Goal: Complete application form: Complete application form

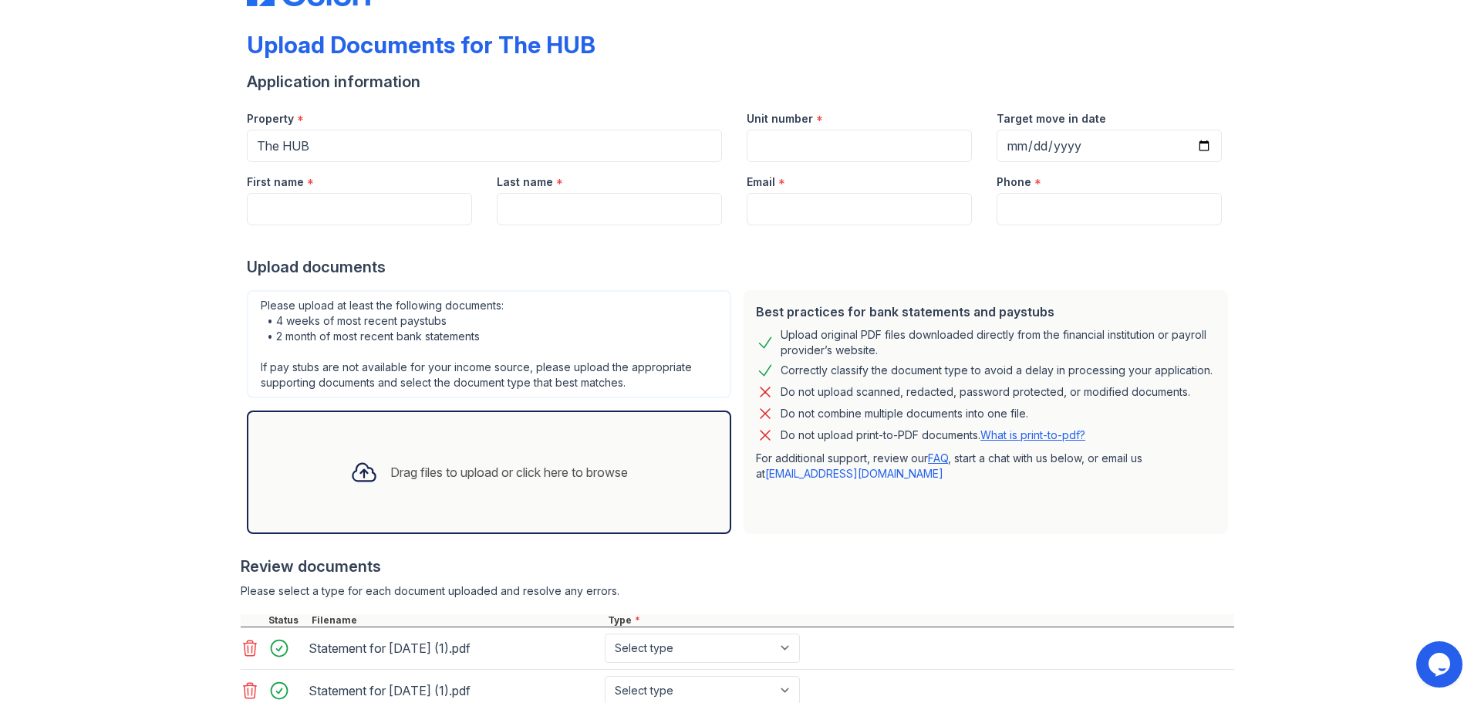
scroll to position [258, 0]
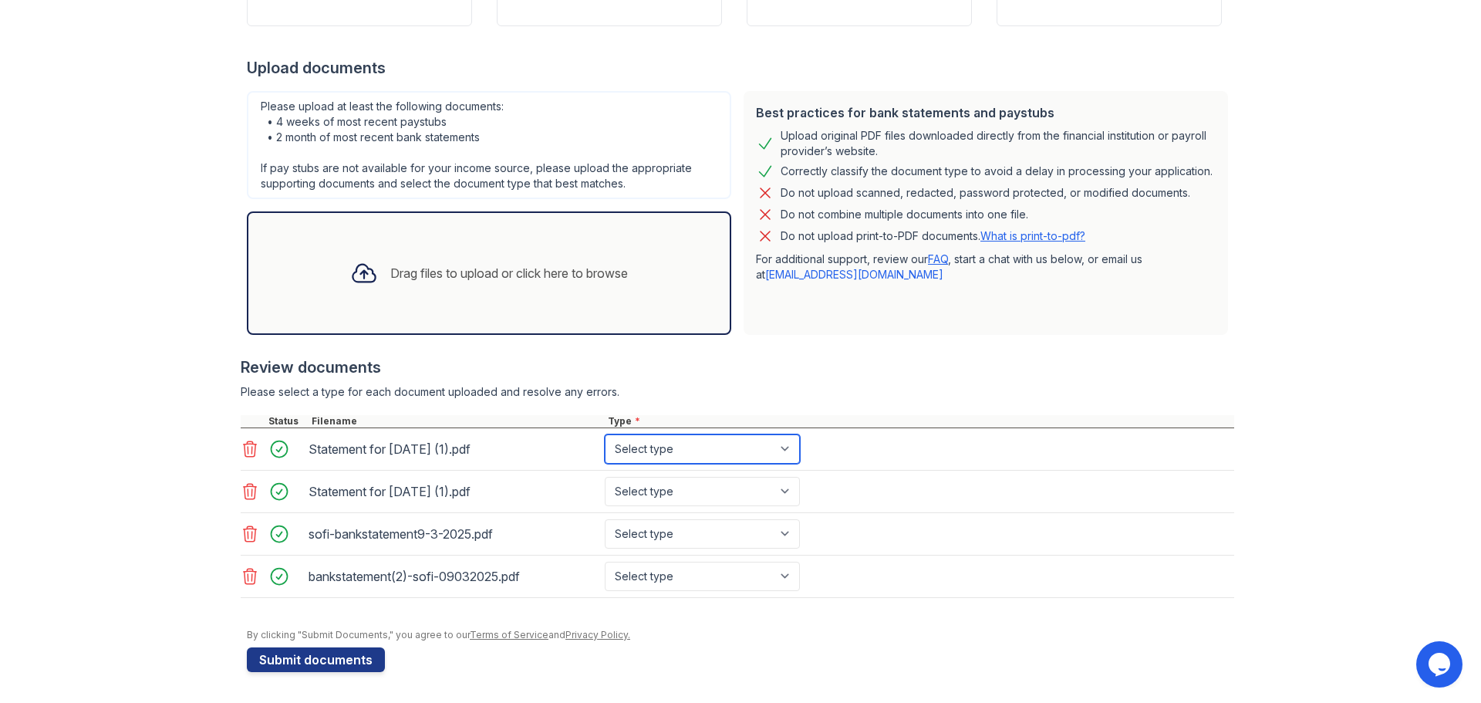
click at [639, 454] on select "Select type Paystub Bank Statement Offer Letter Tax Documents Benefit Award Let…" at bounding box center [702, 448] width 195 height 29
select select "paystub"
click at [605, 434] on select "Select type Paystub Bank Statement Offer Letter Tax Documents Benefit Award Let…" at bounding box center [702, 448] width 195 height 29
click at [645, 485] on select "Select type Paystub Bank Statement Offer Letter Tax Documents Benefit Award Let…" at bounding box center [702, 491] width 195 height 29
select select "paystub"
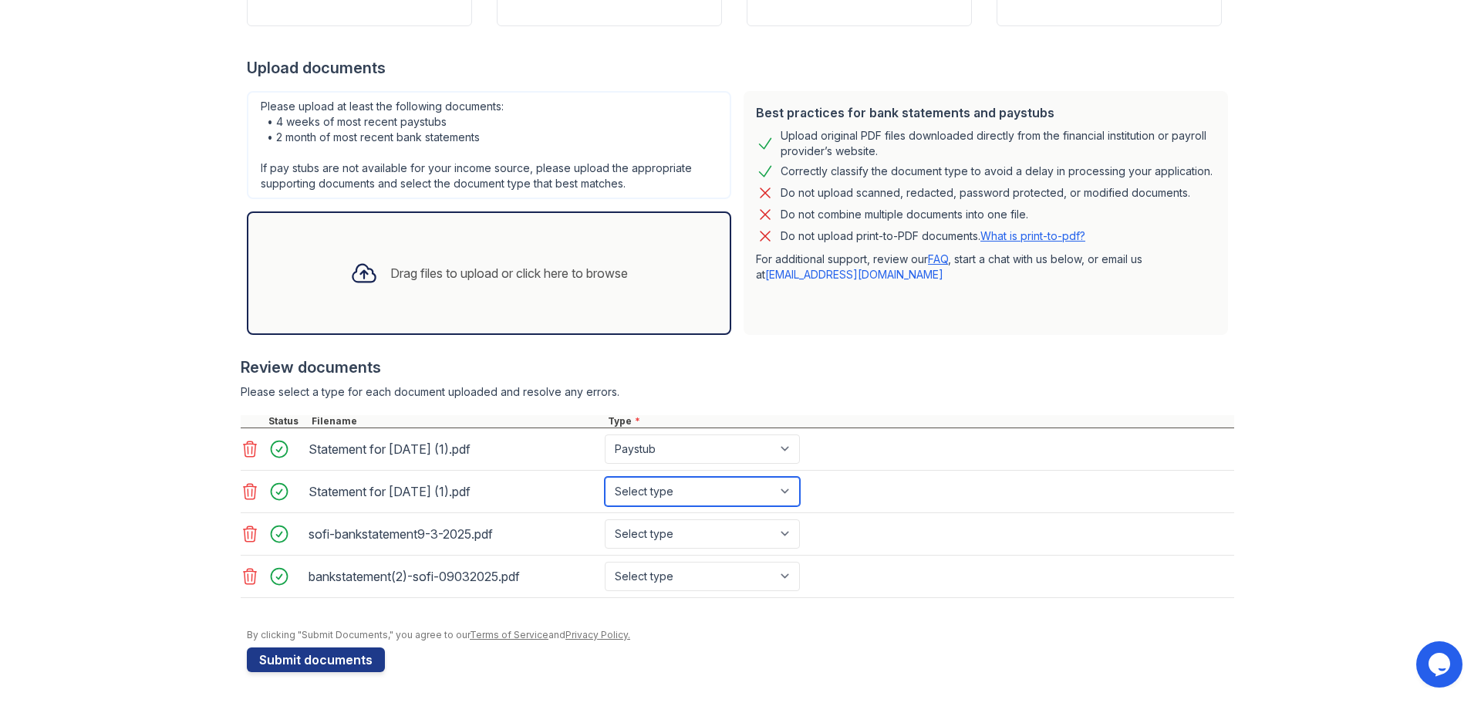
click at [605, 477] on select "Select type Paystub Bank Statement Offer Letter Tax Documents Benefit Award Let…" at bounding box center [702, 491] width 195 height 29
click at [639, 522] on select "Select type Paystub Bank Statement Offer Letter Tax Documents Benefit Award Let…" at bounding box center [702, 533] width 195 height 29
select select "bank_statement"
click at [605, 519] on select "Select type Paystub Bank Statement Offer Letter Tax Documents Benefit Award Let…" at bounding box center [702, 533] width 195 height 29
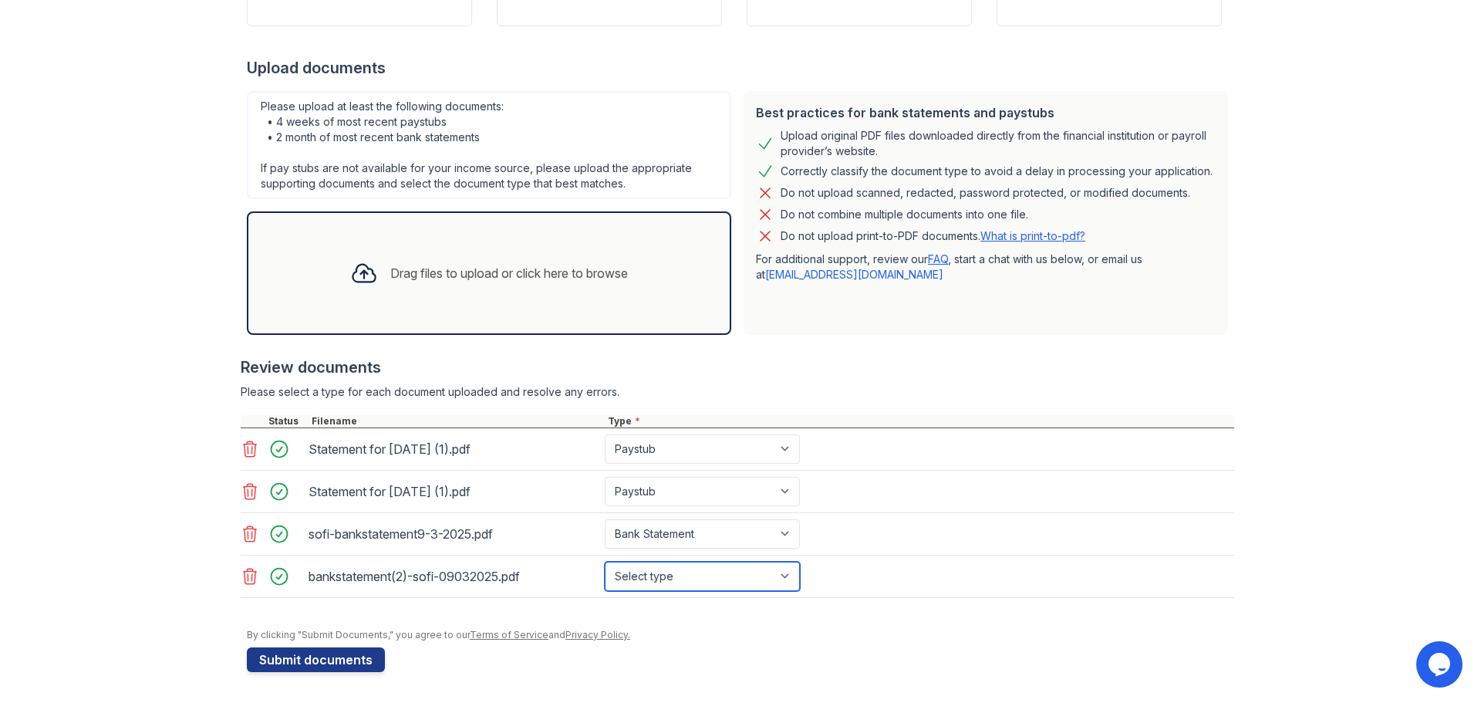
click at [661, 578] on select "Select type Paystub Bank Statement Offer Letter Tax Documents Benefit Award Let…" at bounding box center [702, 575] width 195 height 29
select select "bank_statement"
click at [605, 561] on select "Select type Paystub Bank Statement Offer Letter Tax Documents Benefit Award Let…" at bounding box center [702, 575] width 195 height 29
click at [905, 453] on div "Statement for Jul 25, 2025 (1).pdf Select type Paystub Bank Statement Offer Let…" at bounding box center [737, 449] width 993 height 42
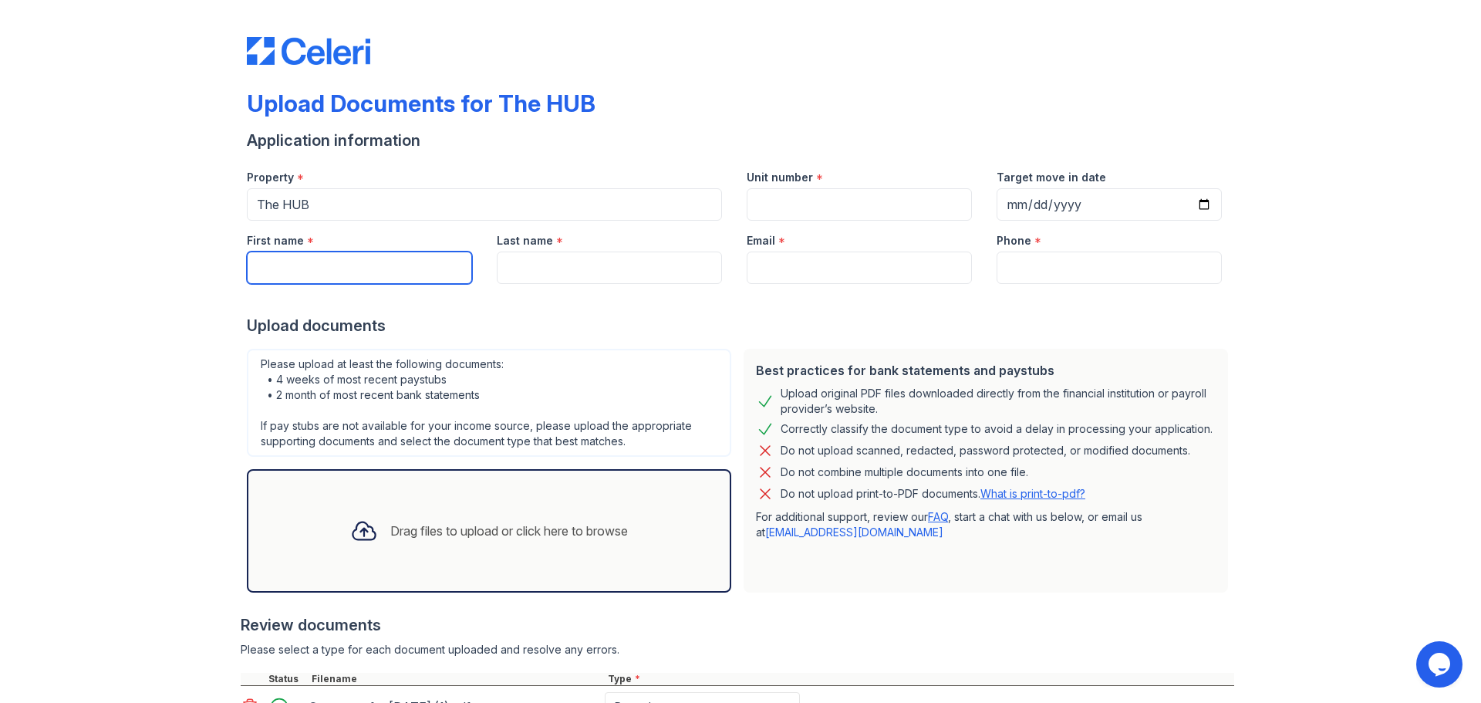
click at [325, 258] on input "First name" at bounding box center [359, 267] width 225 height 32
paste input "Sophia Choi"
drag, startPoint x: 374, startPoint y: 271, endPoint x: 292, endPoint y: 271, distance: 81.7
click at [292, 271] on input "Sophia Choi" at bounding box center [359, 267] width 225 height 32
type input "[PERSON_NAME]"
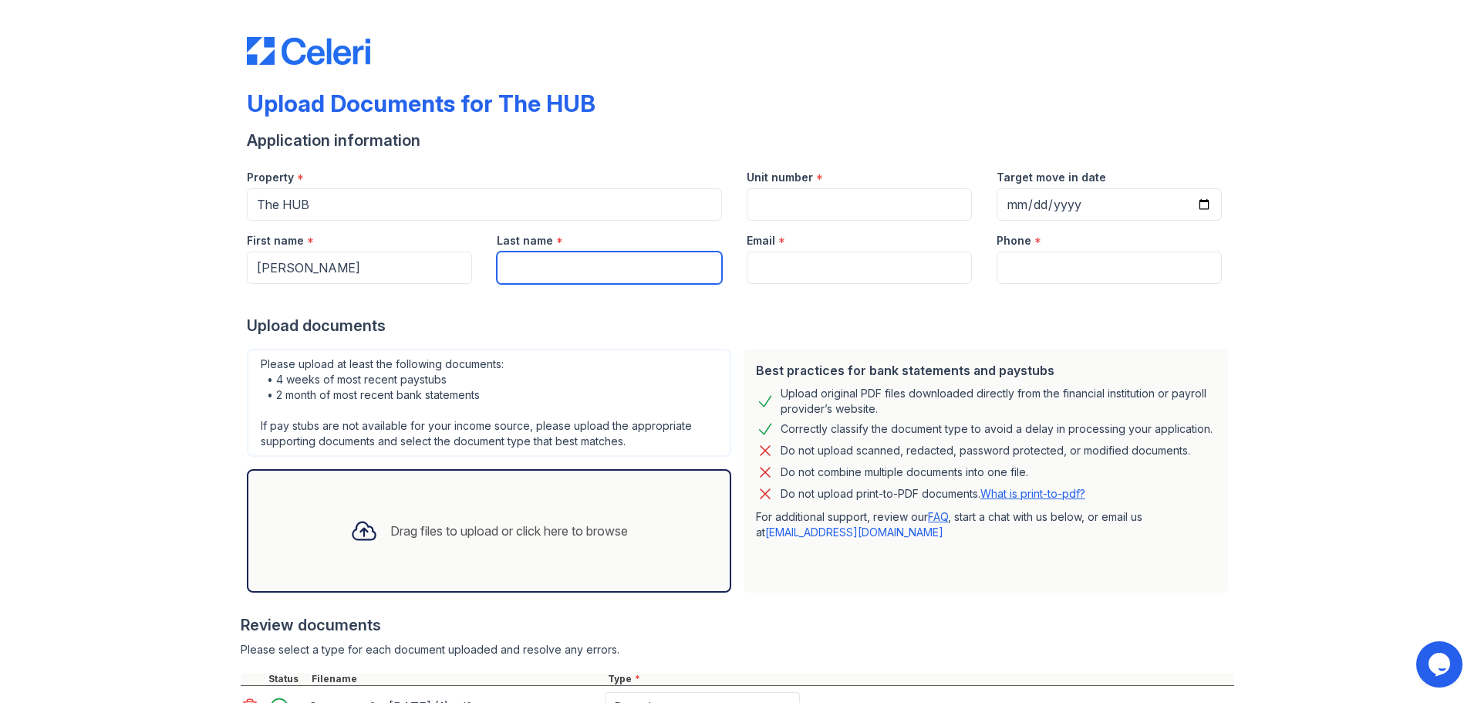
click at [613, 271] on input "Last name" at bounding box center [609, 267] width 225 height 32
paste input "Sophia Choi"
drag, startPoint x: 542, startPoint y: 268, endPoint x: 365, endPoint y: 275, distance: 177.5
click at [365, 275] on div "First name * Sophia Last name * Sophia Choi Email * Phone *" at bounding box center [733, 252] width 999 height 63
type input "[PERSON_NAME]"
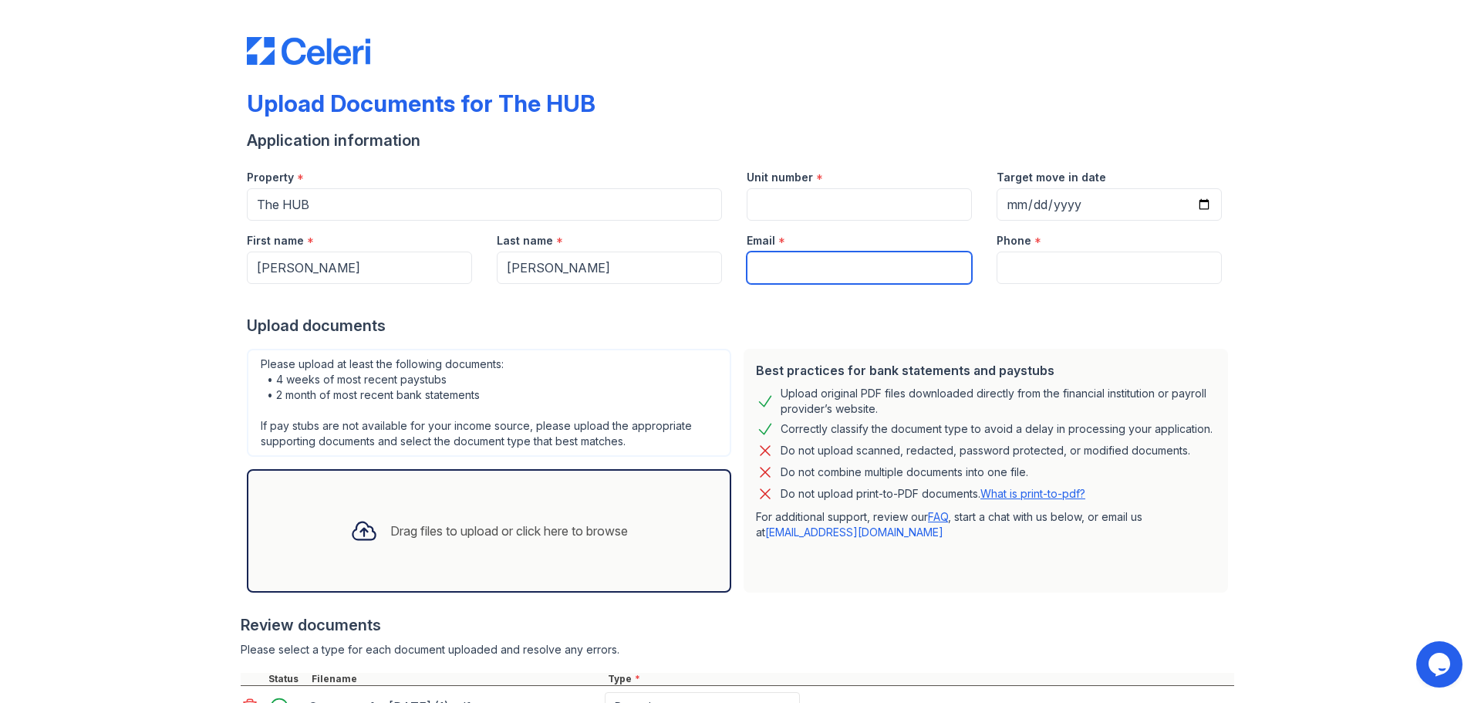
click at [814, 274] on input "Email" at bounding box center [859, 267] width 225 height 32
paste input "(646) 306-9797 Email: tues.mori@gmail.com"
drag, startPoint x: 831, startPoint y: 273, endPoint x: 584, endPoint y: 271, distance: 246.8
click at [584, 271] on div "First name * Sophia Last name * Choi Email * (646) 306-9797 Email: tues.mori@gm…" at bounding box center [733, 252] width 999 height 63
type input "[EMAIL_ADDRESS][DOMAIN_NAME]"
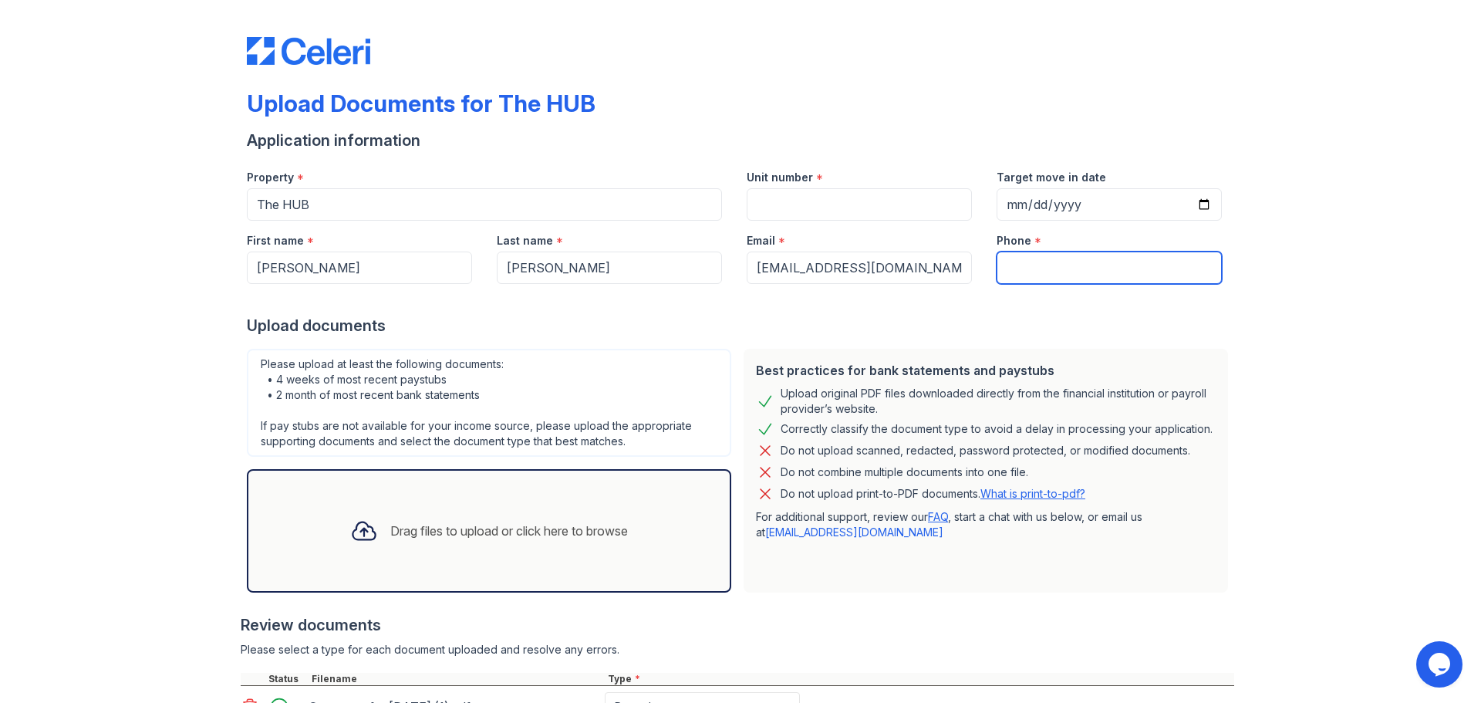
click at [1060, 261] on input "Phone" at bounding box center [1108, 267] width 225 height 32
paste input "(646) 306-9797 Email: tues.mori@gmail.com"
drag, startPoint x: 1203, startPoint y: 271, endPoint x: 1041, endPoint y: 278, distance: 162.1
click at [1041, 278] on input "(646) 306-9797 Email: tues.mori@gmail.com" at bounding box center [1108, 267] width 225 height 32
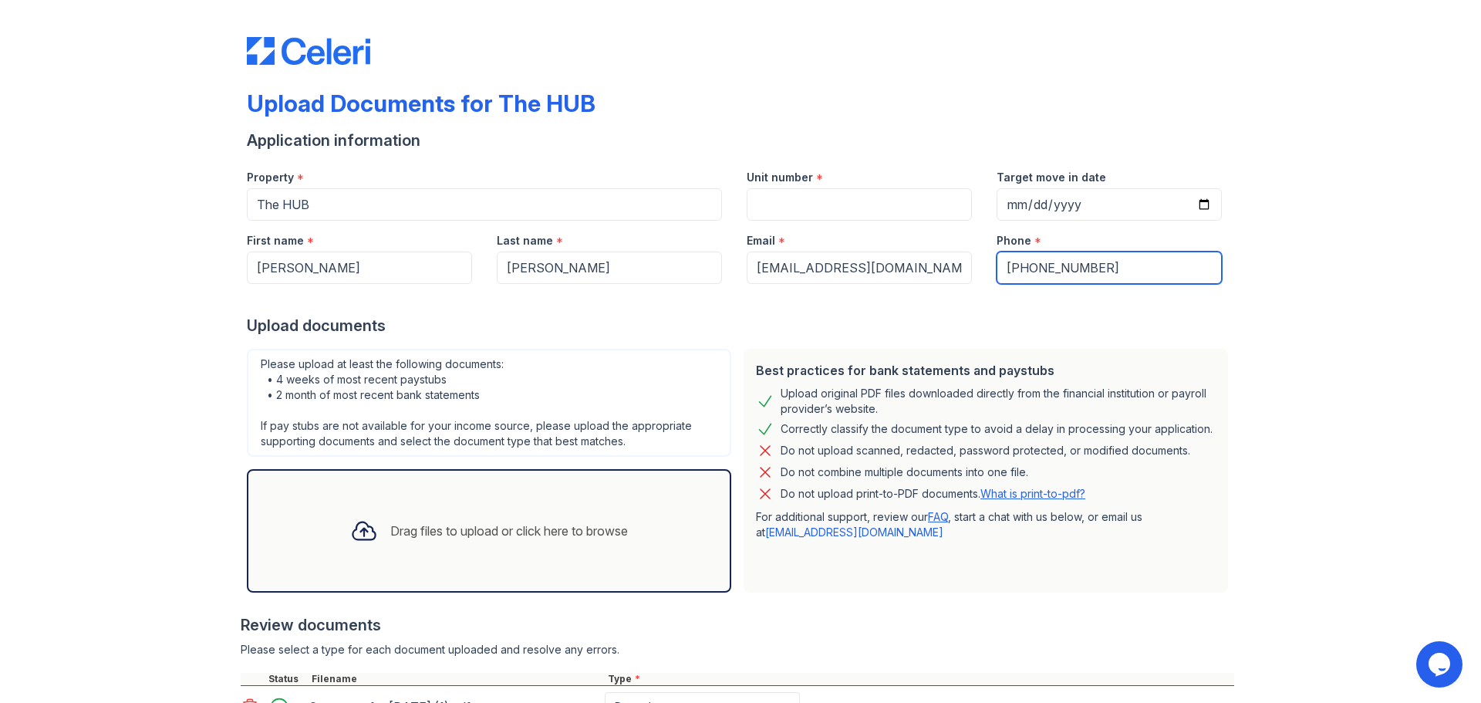
scroll to position [0, 0]
type input "(646) 306-9797"
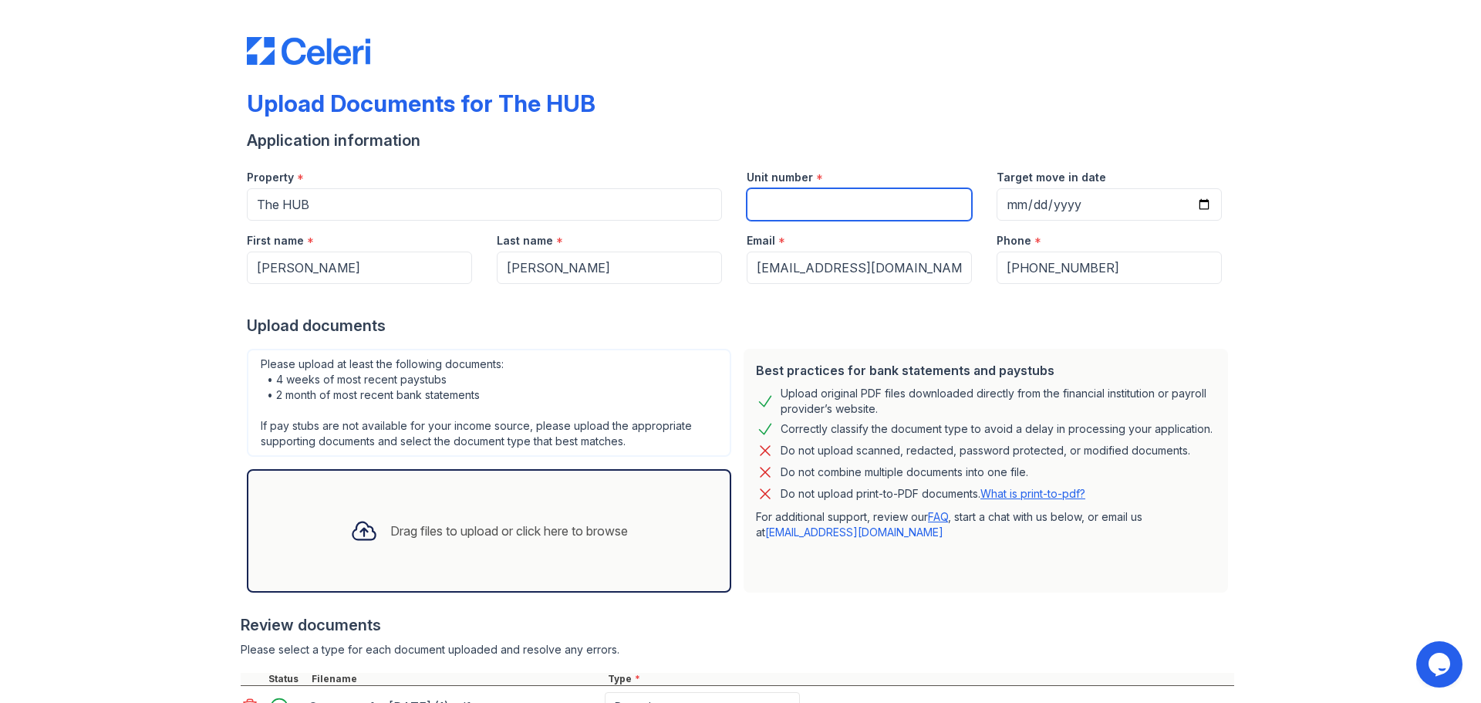
click at [822, 207] on input "Unit number" at bounding box center [859, 204] width 225 height 32
click at [830, 205] on input "Unit number" at bounding box center [859, 204] width 225 height 32
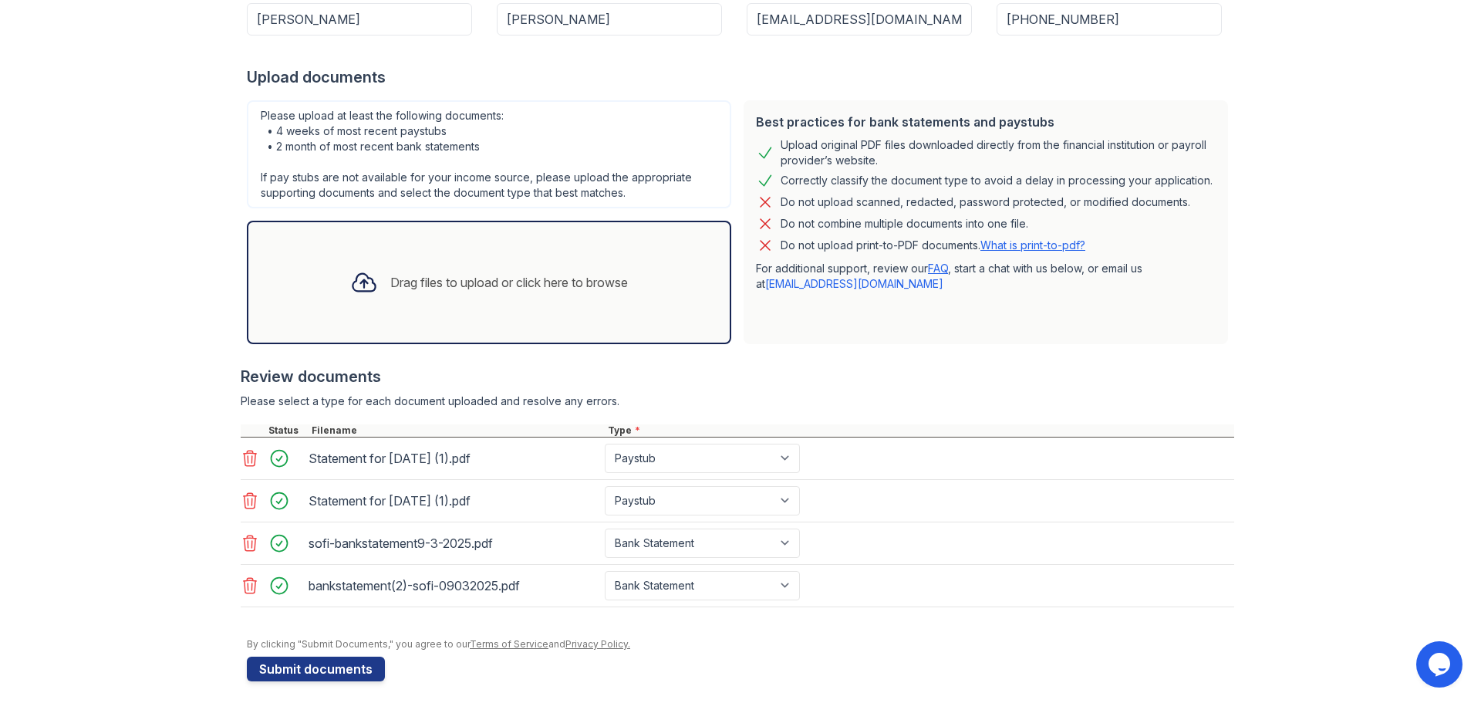
scroll to position [258, 0]
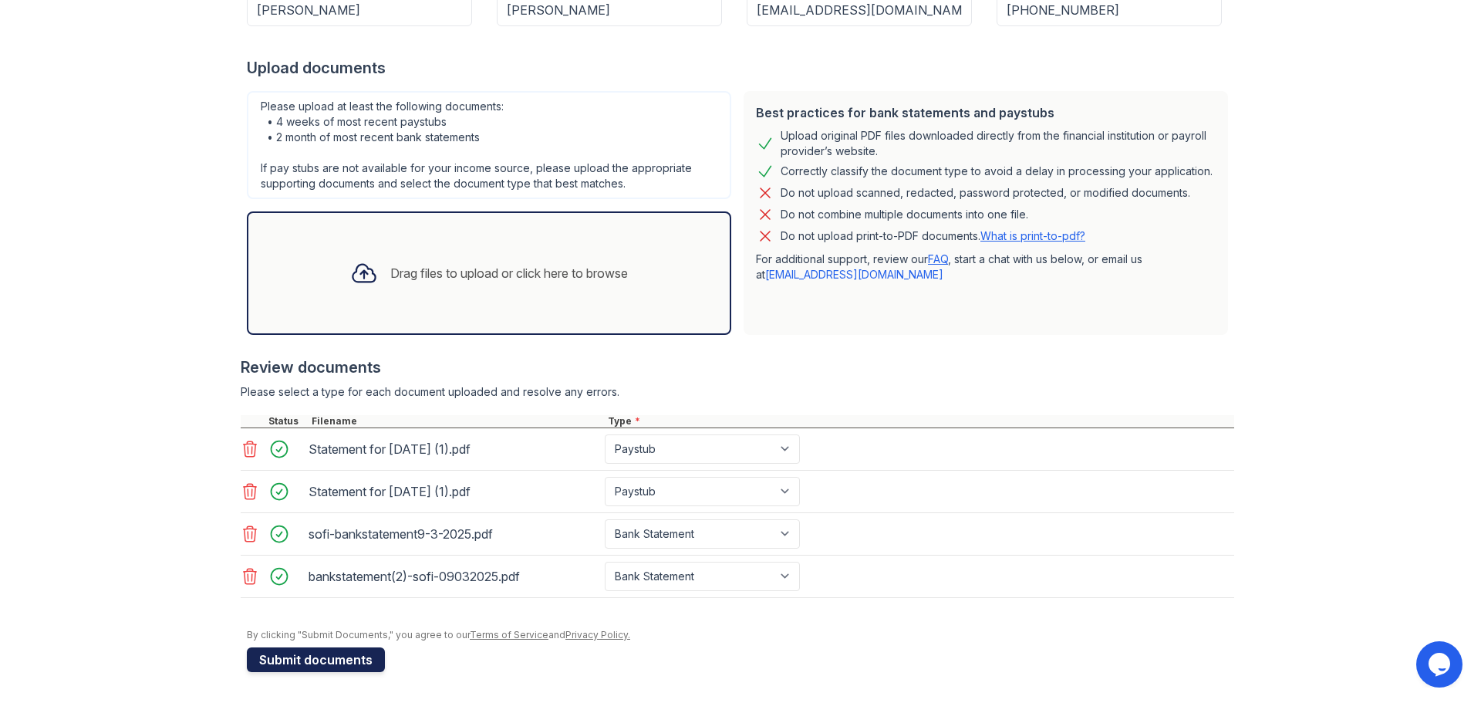
type input "313"
click at [349, 656] on button "Submit documents" at bounding box center [316, 659] width 138 height 25
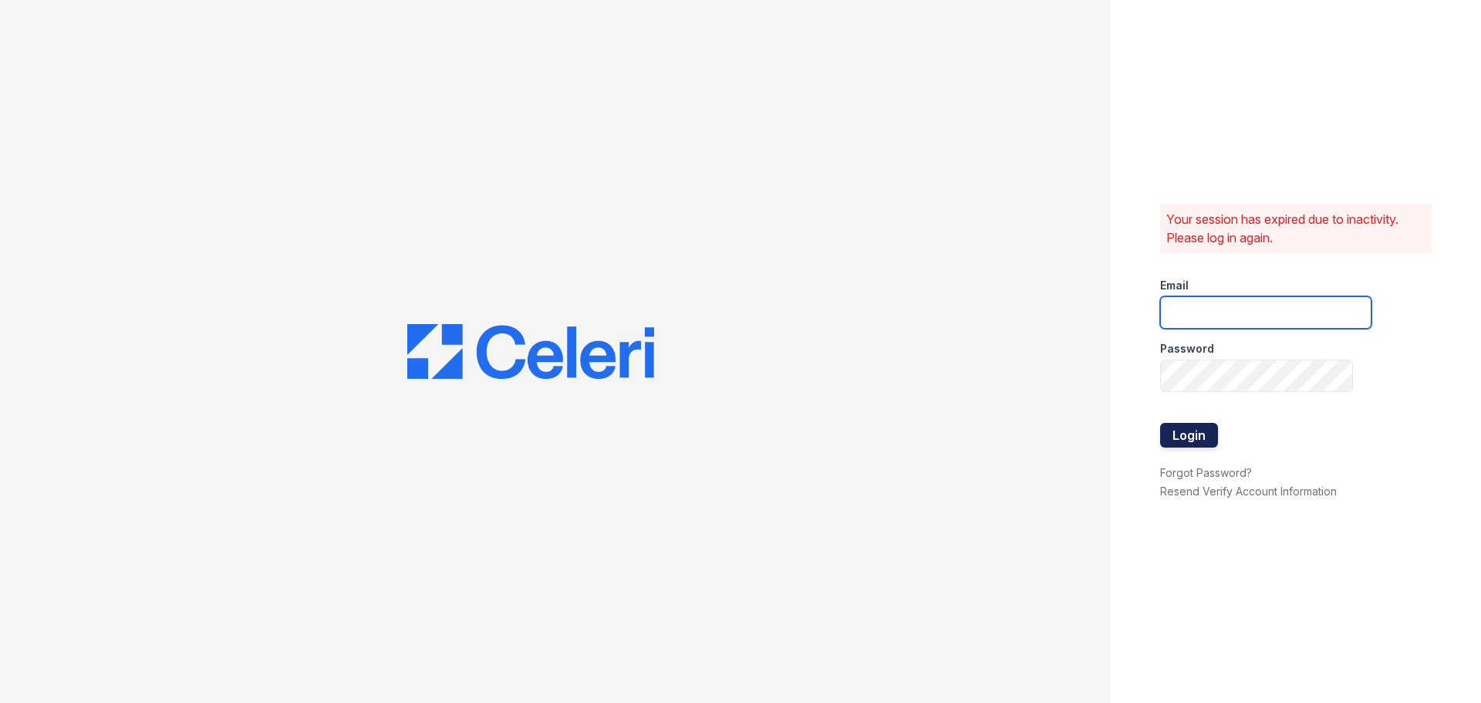
type input "ap@rushmoremgmt.com"
click at [1178, 430] on button "Login" at bounding box center [1189, 435] width 58 height 25
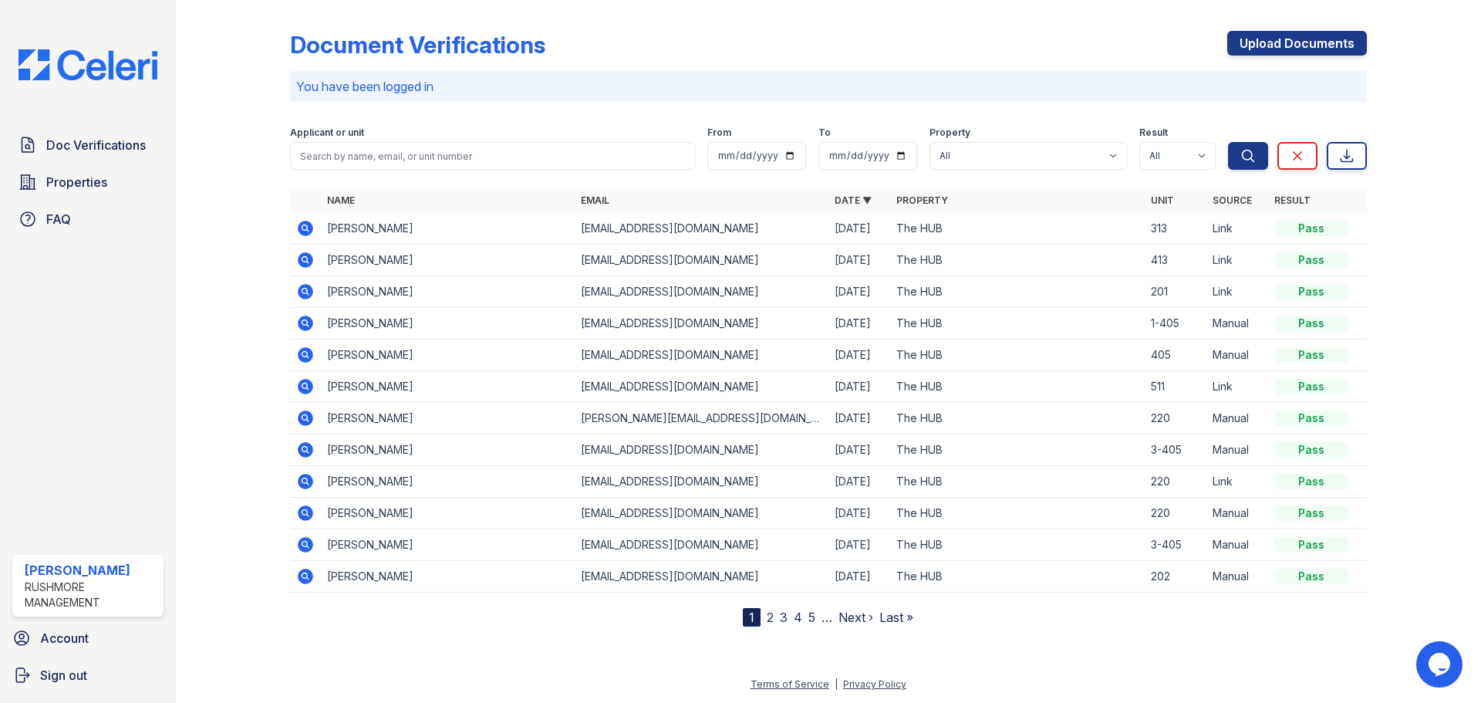
click at [305, 225] on icon at bounding box center [305, 228] width 19 height 19
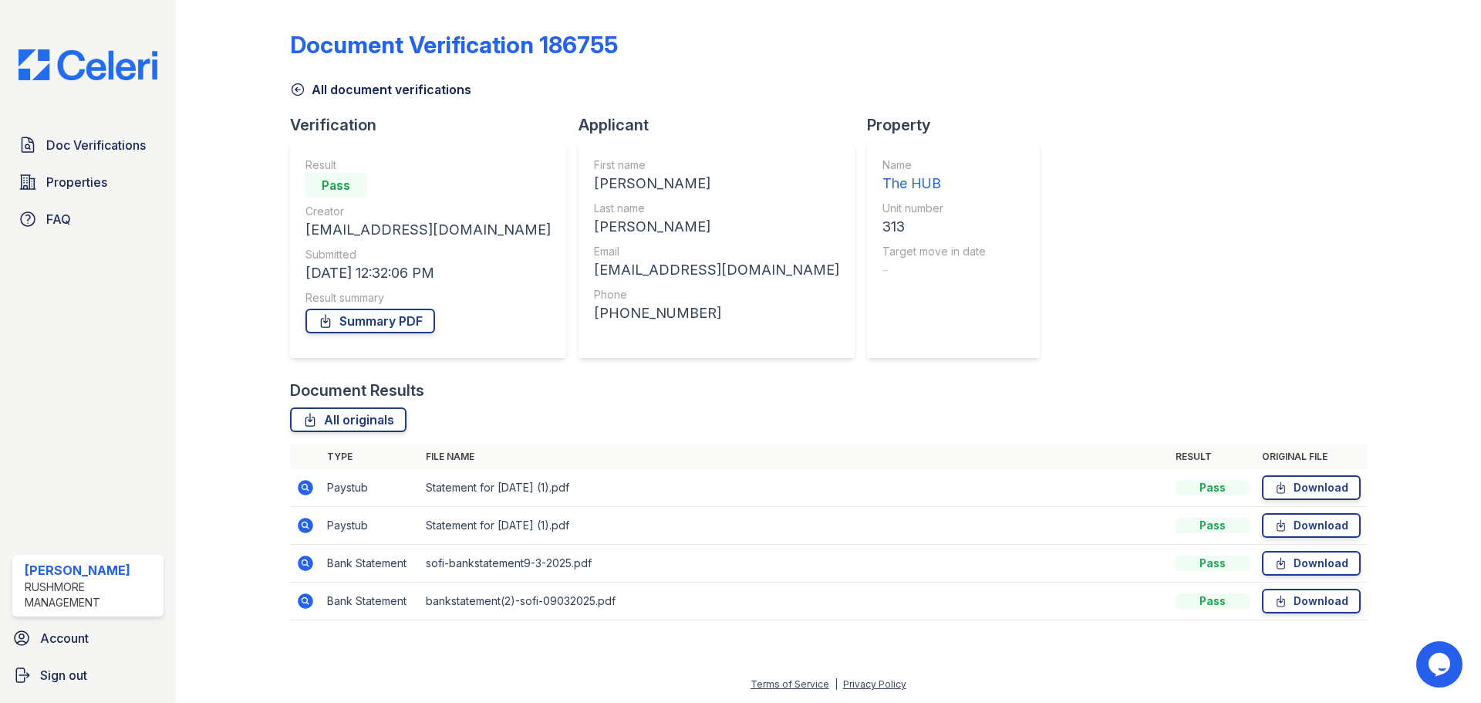
click at [306, 522] on icon at bounding box center [305, 525] width 19 height 19
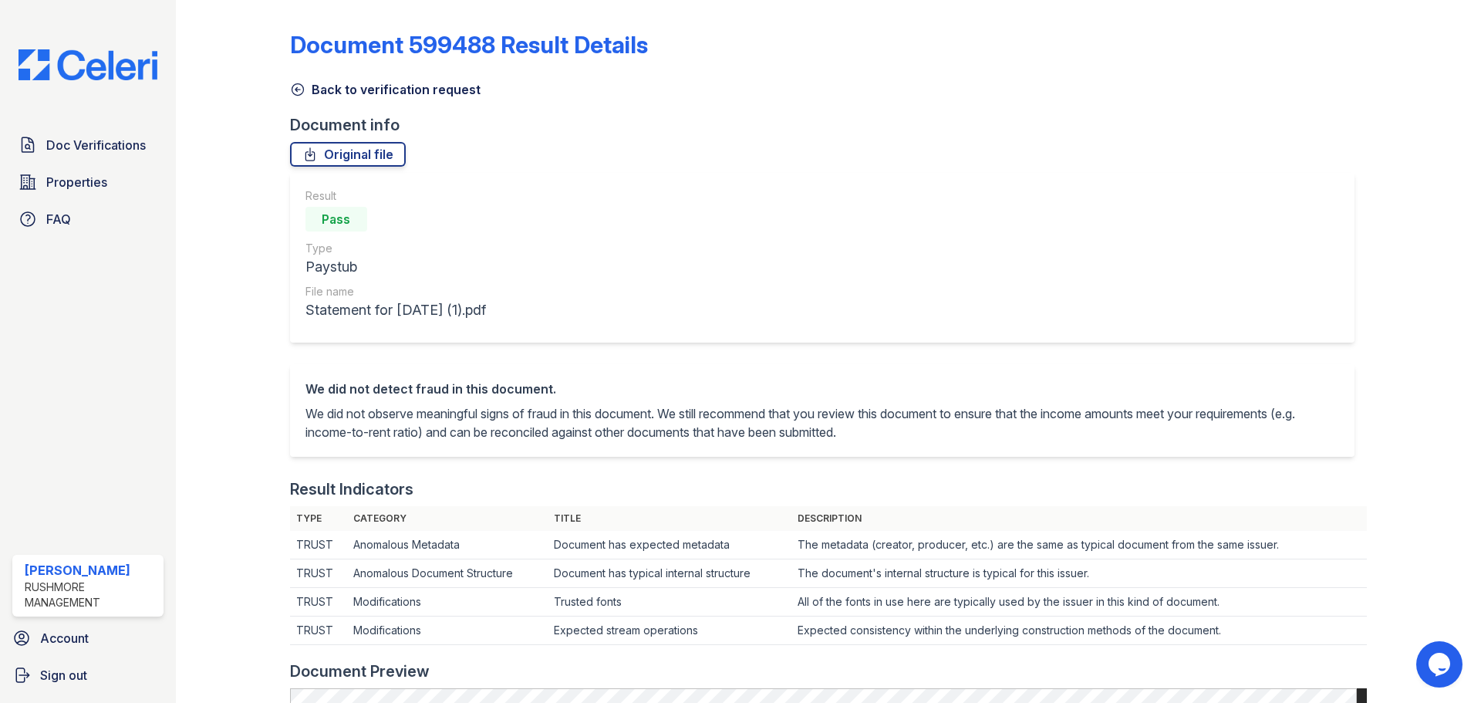
click at [302, 86] on icon at bounding box center [298, 90] width 12 height 12
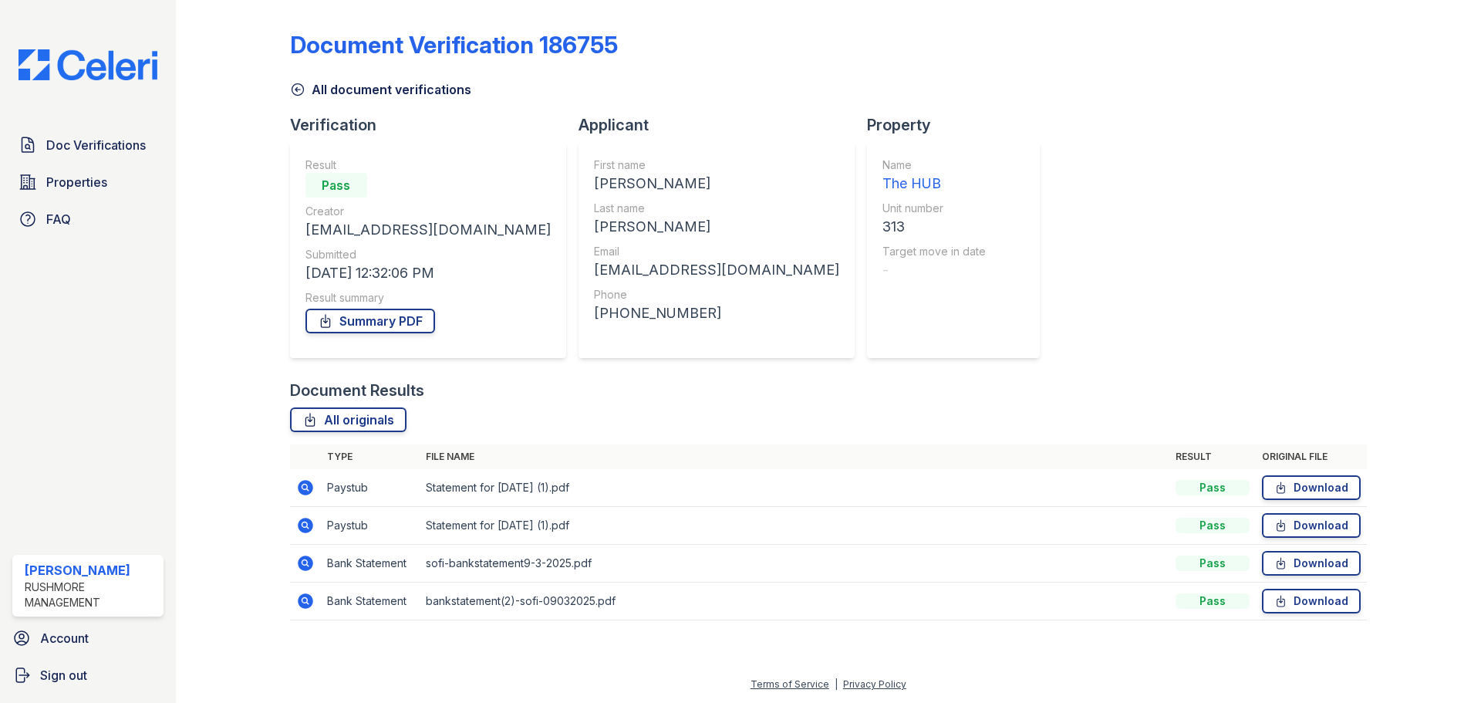
click at [303, 487] on icon at bounding box center [304, 486] width 4 height 4
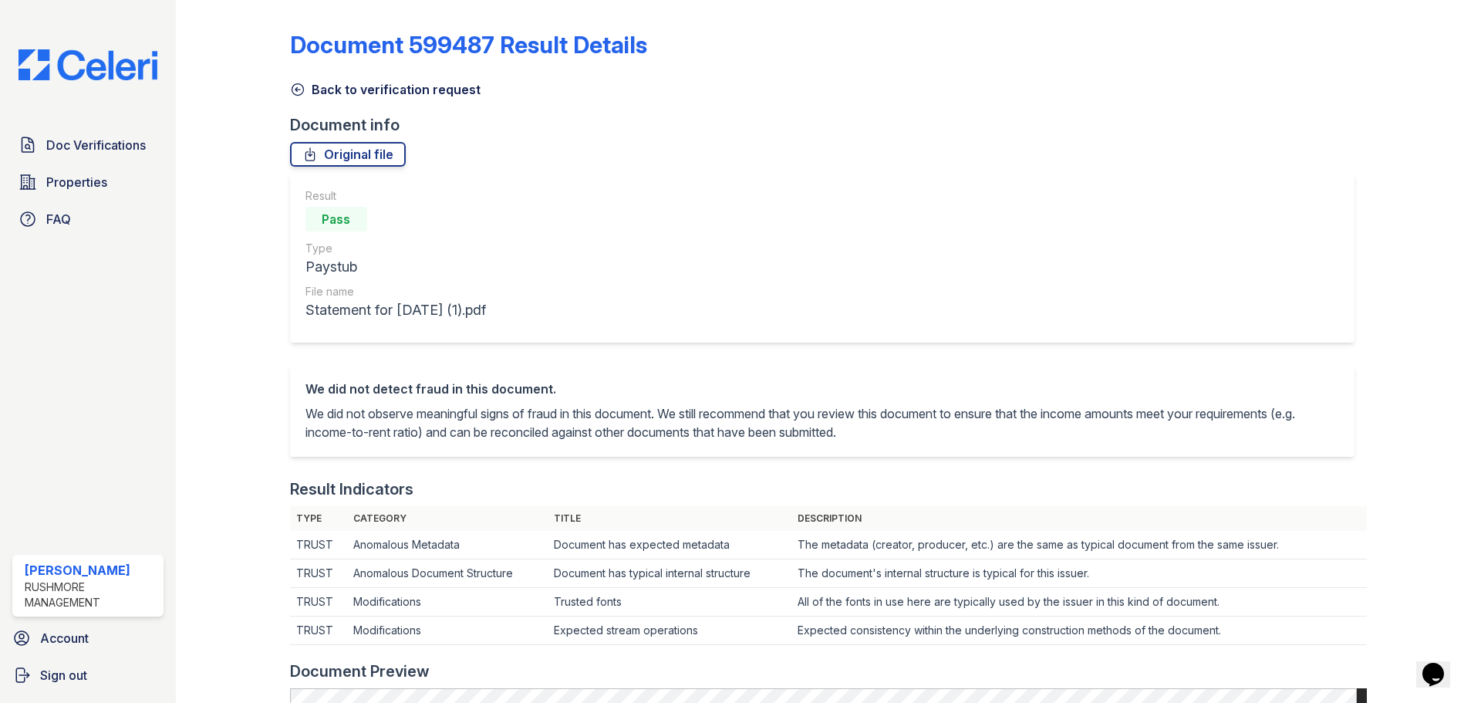
click at [292, 89] on icon at bounding box center [297, 89] width 15 height 15
